Goal: Find specific page/section

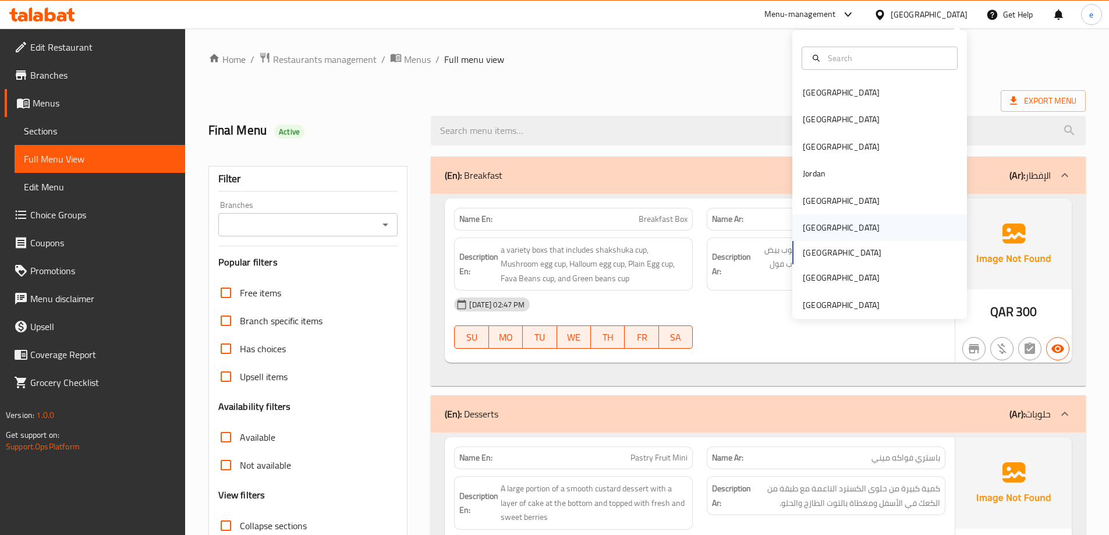
click at [814, 224] on div "[GEOGRAPHIC_DATA]" at bounding box center [841, 227] width 77 height 13
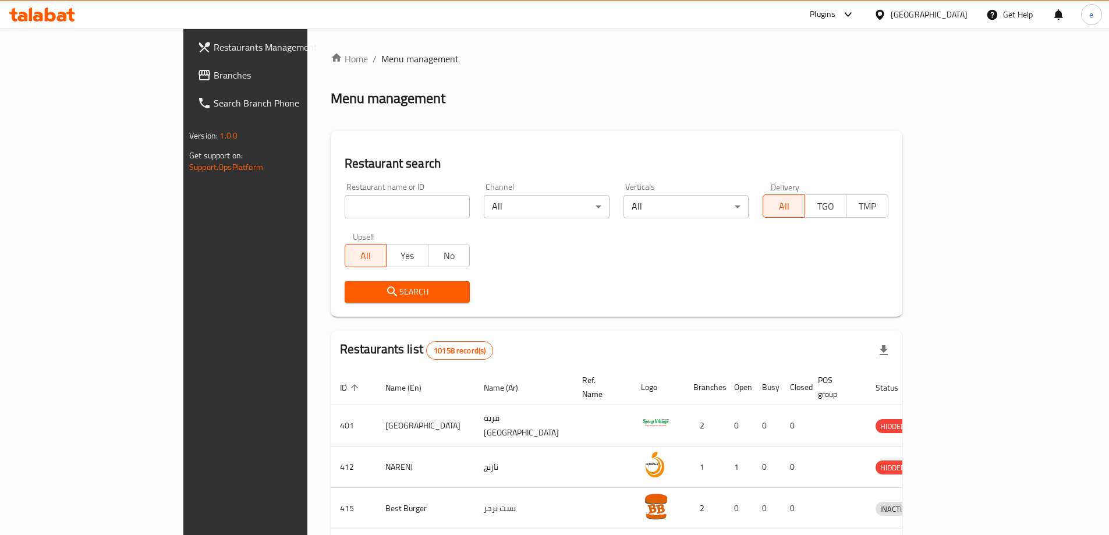
drag, startPoint x: 53, startPoint y: 77, endPoint x: 62, endPoint y: 81, distance: 10.2
click at [214, 76] on span "Branches" at bounding box center [286, 75] width 145 height 14
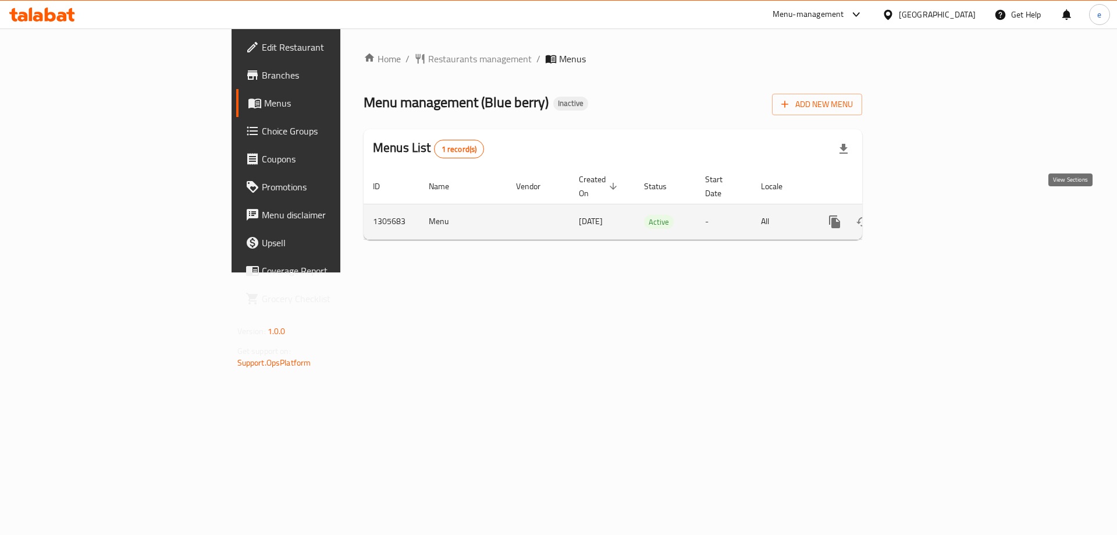
click at [926, 215] on icon "enhanced table" at bounding box center [919, 222] width 14 height 14
